Goal: Task Accomplishment & Management: Manage account settings

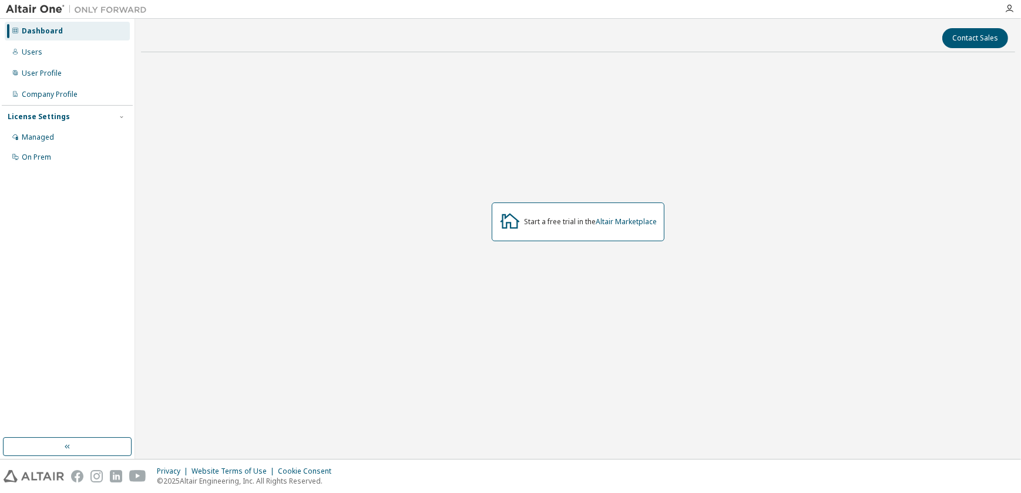
click at [45, 32] on div "Dashboard" at bounding box center [42, 30] width 41 height 9
click at [29, 136] on div "Managed" at bounding box center [38, 137] width 32 height 9
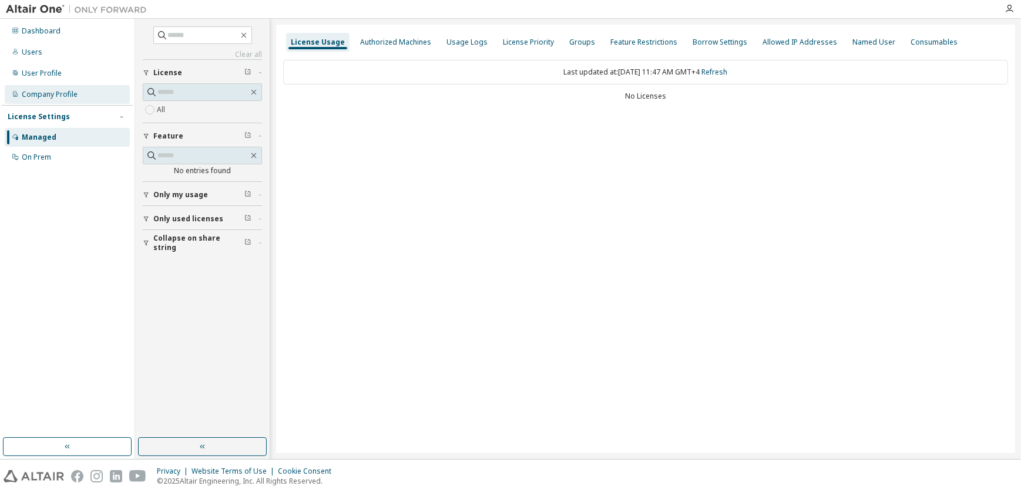
click at [31, 95] on div "Company Profile" at bounding box center [50, 94] width 56 height 9
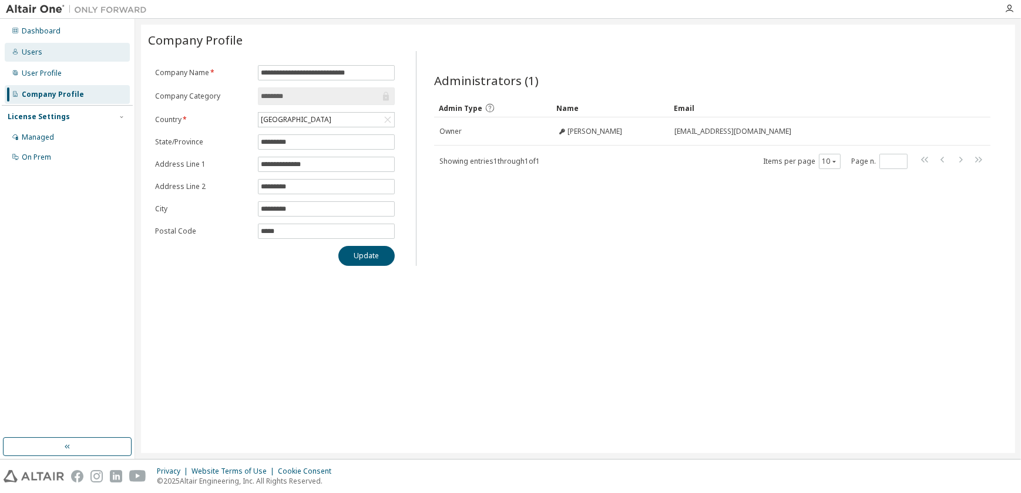
click at [29, 46] on div "Users" at bounding box center [67, 52] width 125 height 19
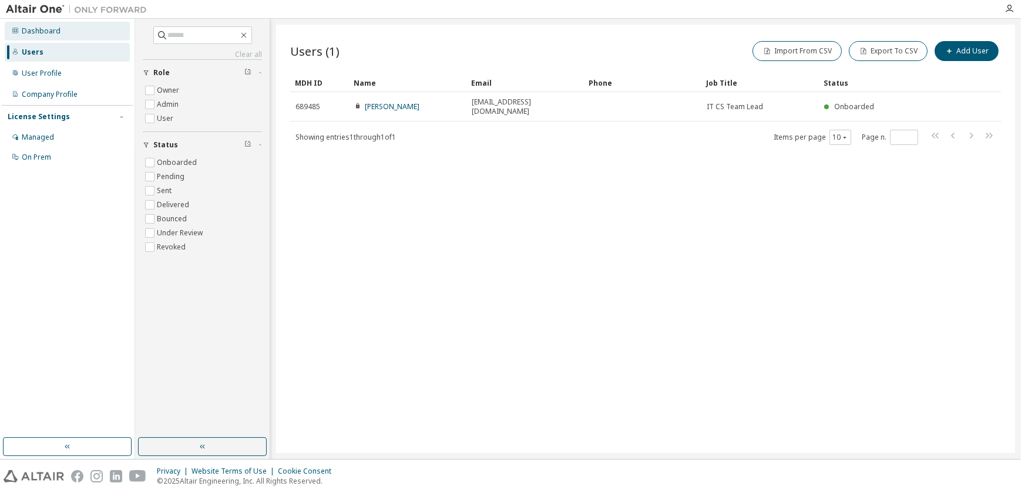
click at [41, 30] on div "Dashboard" at bounding box center [41, 30] width 39 height 9
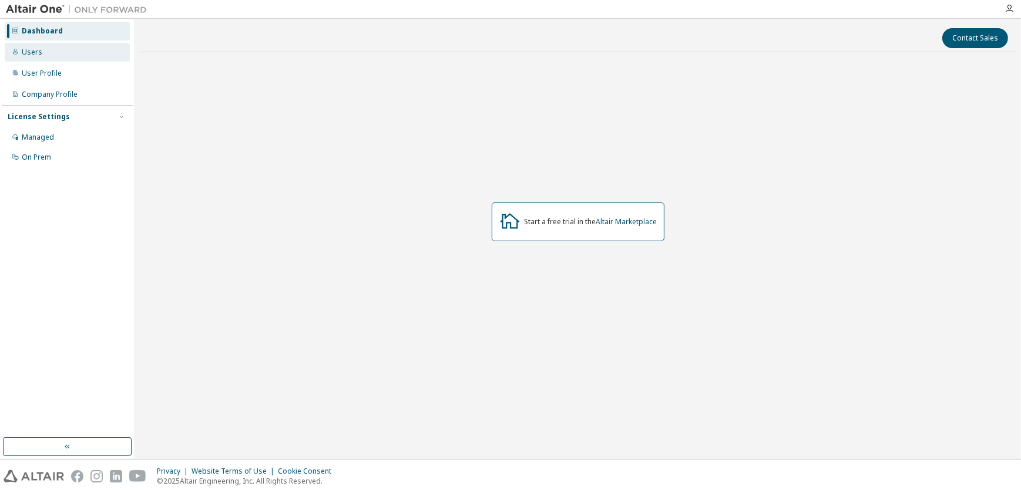
click at [32, 53] on div "Users" at bounding box center [32, 52] width 21 height 9
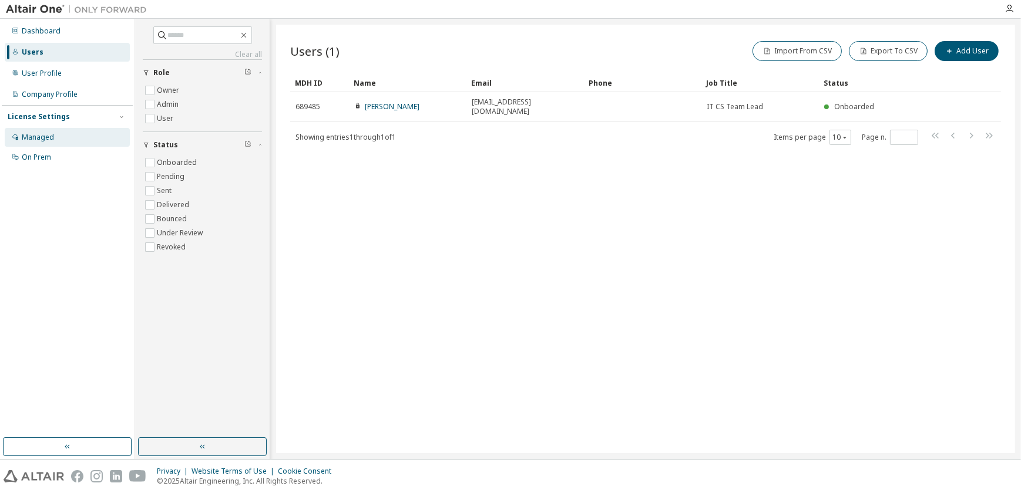
click at [49, 139] on div "Managed" at bounding box center [38, 137] width 32 height 9
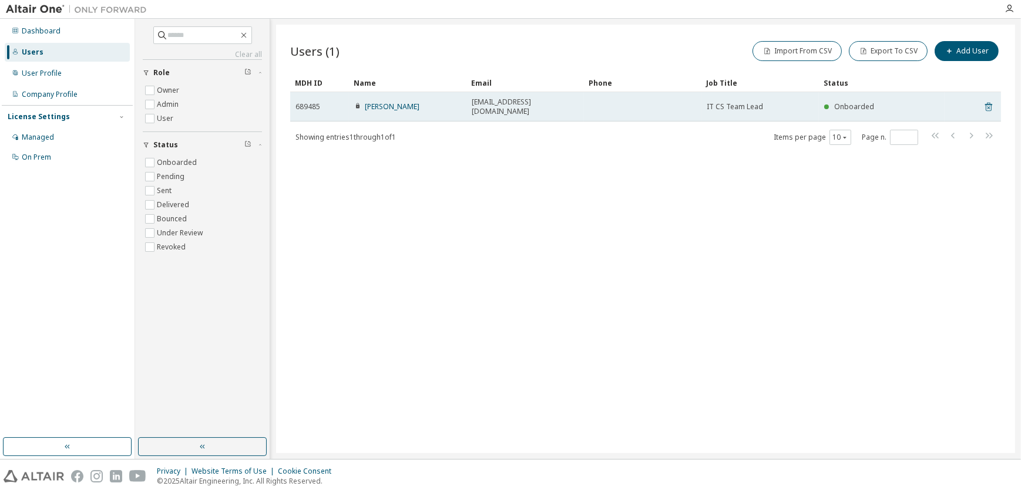
click at [987, 106] on icon at bounding box center [988, 107] width 3 height 3
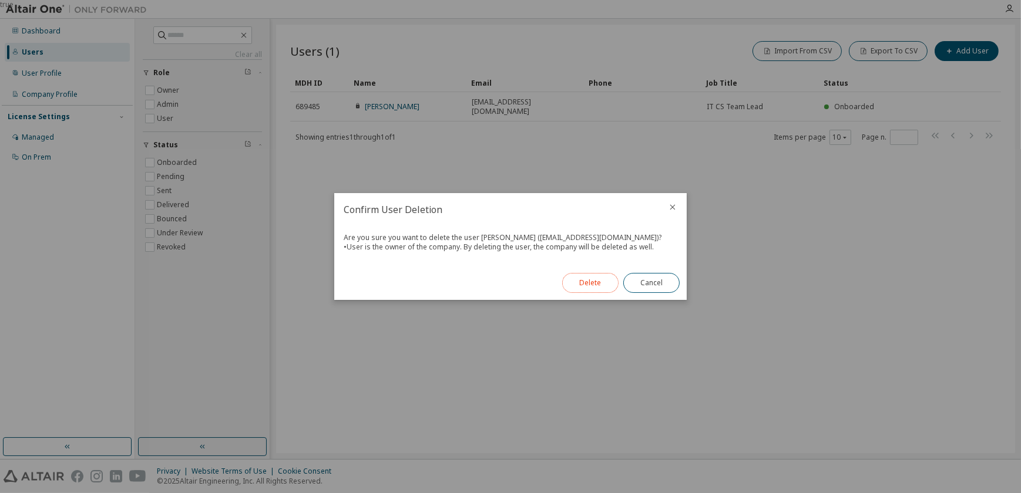
click at [587, 287] on button "Delete" at bounding box center [590, 283] width 56 height 20
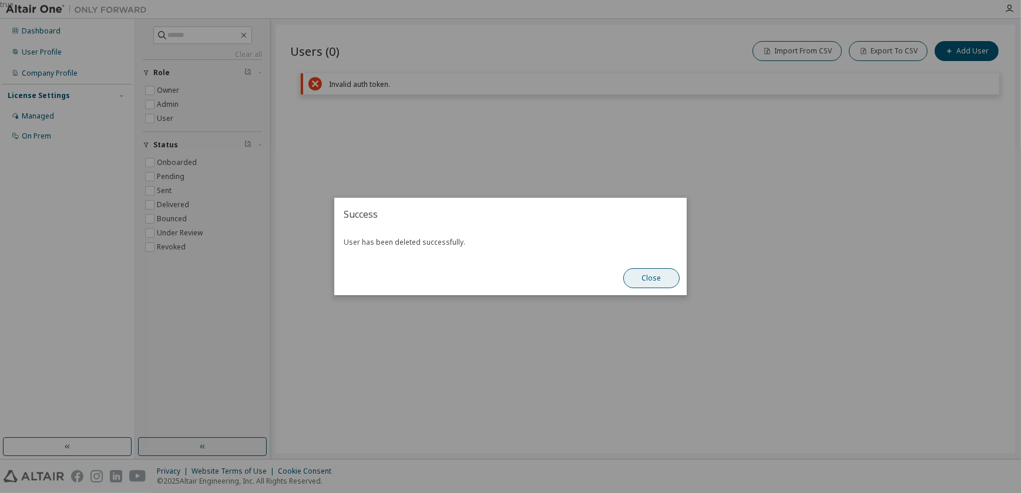
click at [641, 278] on button "Close" at bounding box center [651, 278] width 56 height 20
